Goal: Information Seeking & Learning: Learn about a topic

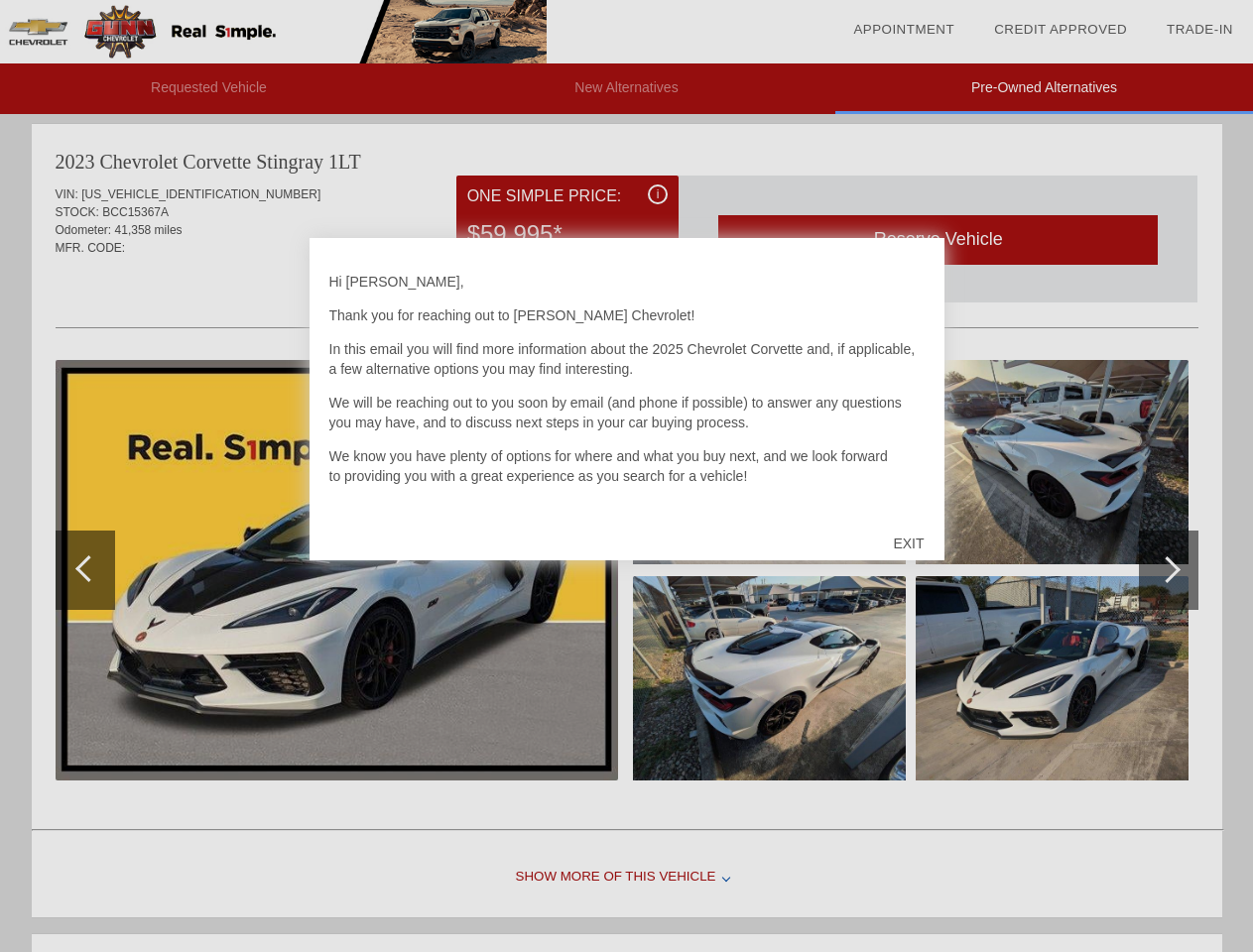
scroll to position [922, 0]
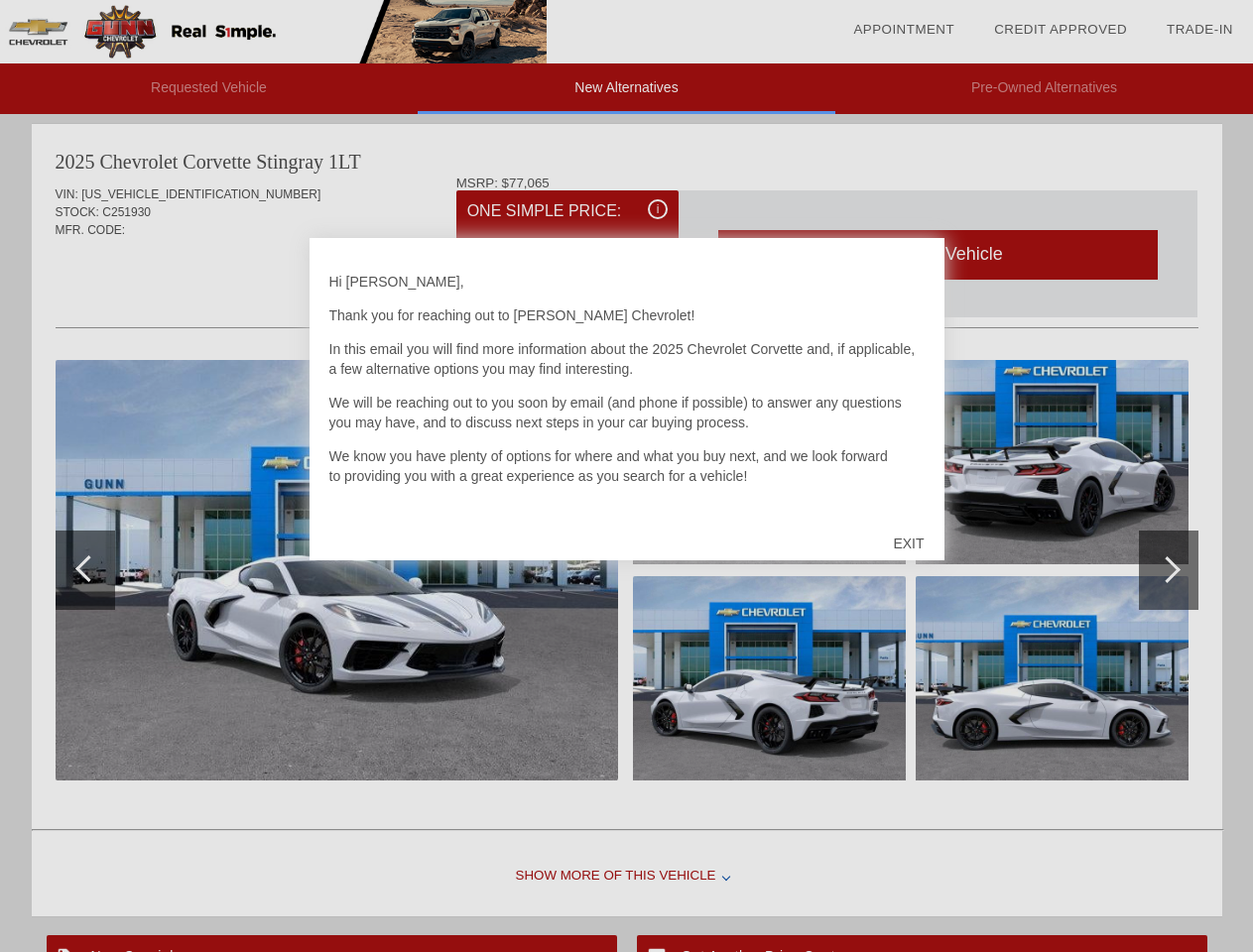
scroll to position [6, 0]
